Goal: Task Accomplishment & Management: Complete application form

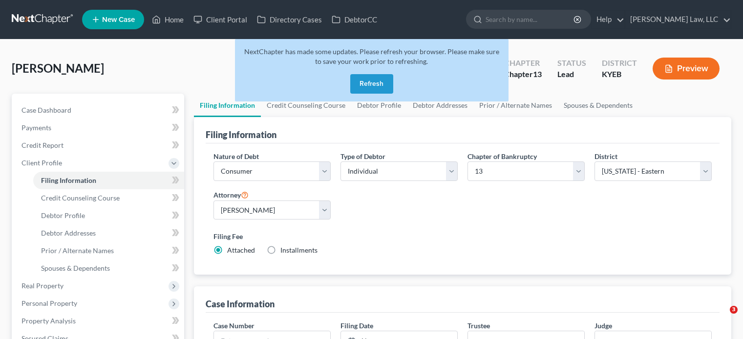
select select "1"
select select "0"
select select "3"
select select "32"
select select "0"
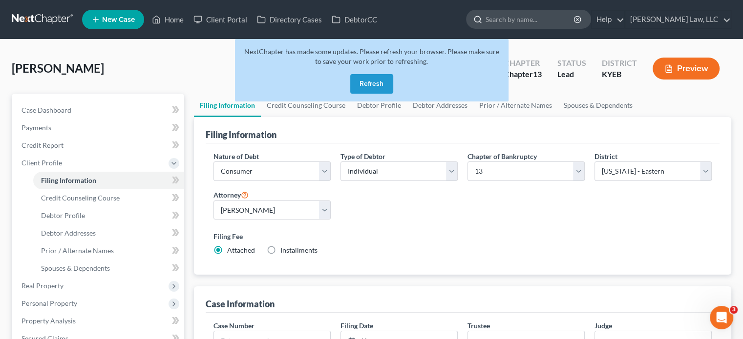
click at [506, 20] on input "search" at bounding box center [530, 19] width 89 height 18
type input "[PERSON_NAME]"
drag, startPoint x: 381, startPoint y: 82, endPoint x: 387, endPoint y: 76, distance: 8.6
click at [380, 82] on button "Refresh" at bounding box center [371, 84] width 43 height 20
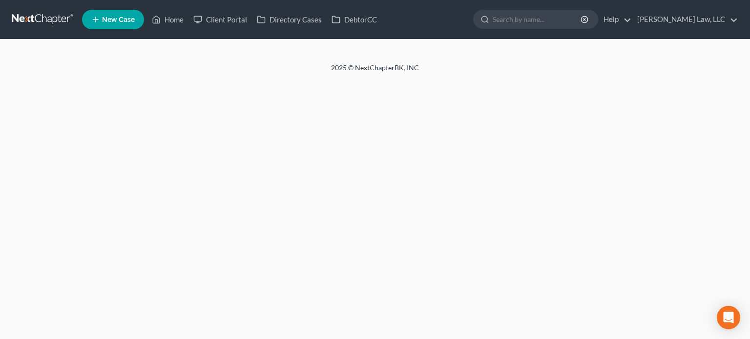
click at [543, 19] on input "search" at bounding box center [537, 19] width 89 height 18
select select "1"
select select "0"
select select "3"
select select "32"
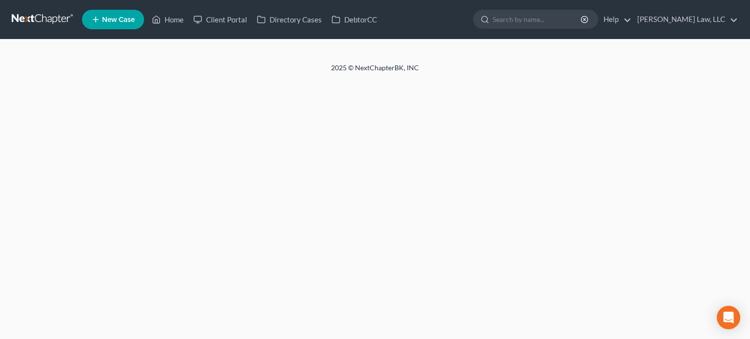
select select "0"
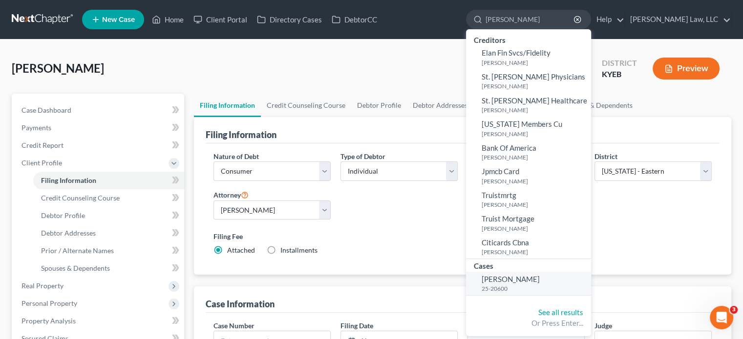
type input "elsner"
click at [504, 278] on span "[PERSON_NAME]" at bounding box center [511, 279] width 58 height 9
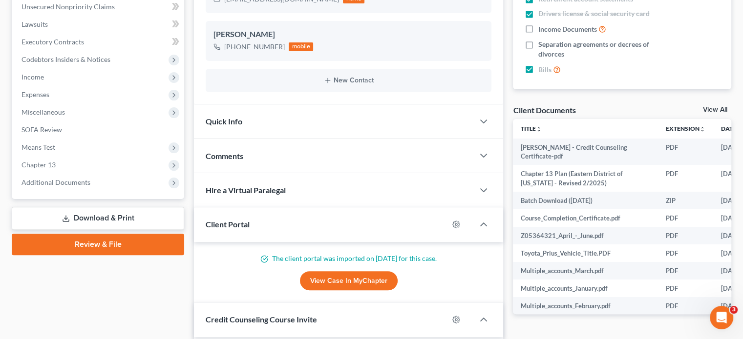
scroll to position [293, 0]
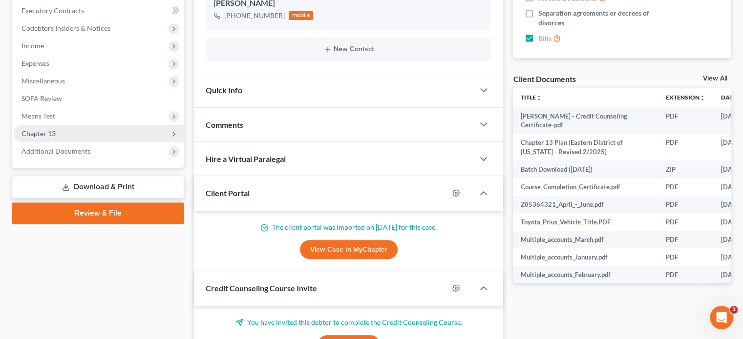
click at [56, 129] on span "Chapter 13" at bounding box center [99, 134] width 170 height 18
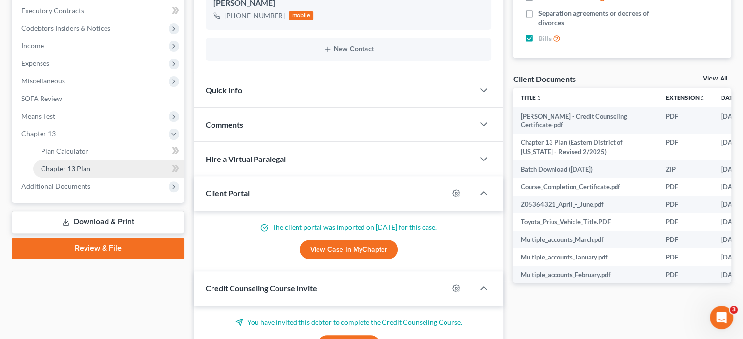
click at [57, 170] on span "Chapter 13 Plan" at bounding box center [65, 169] width 49 height 8
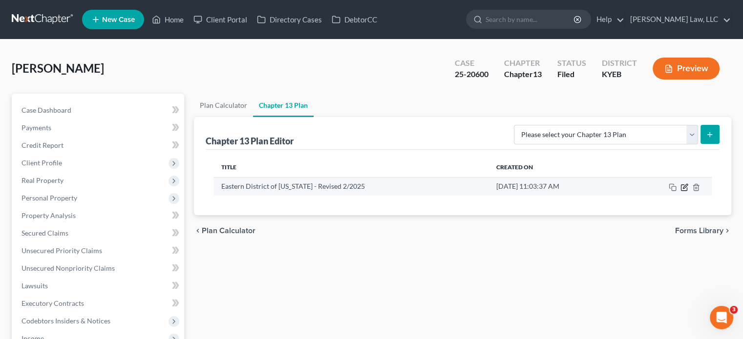
click at [683, 186] on icon "button" at bounding box center [684, 188] width 8 height 8
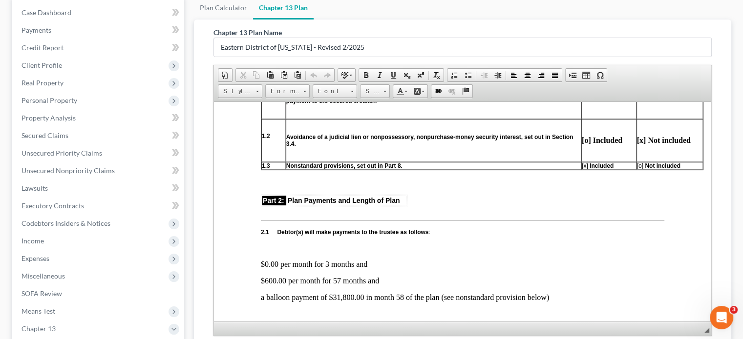
scroll to position [440, 0]
